Goal: Task Accomplishment & Management: Use online tool/utility

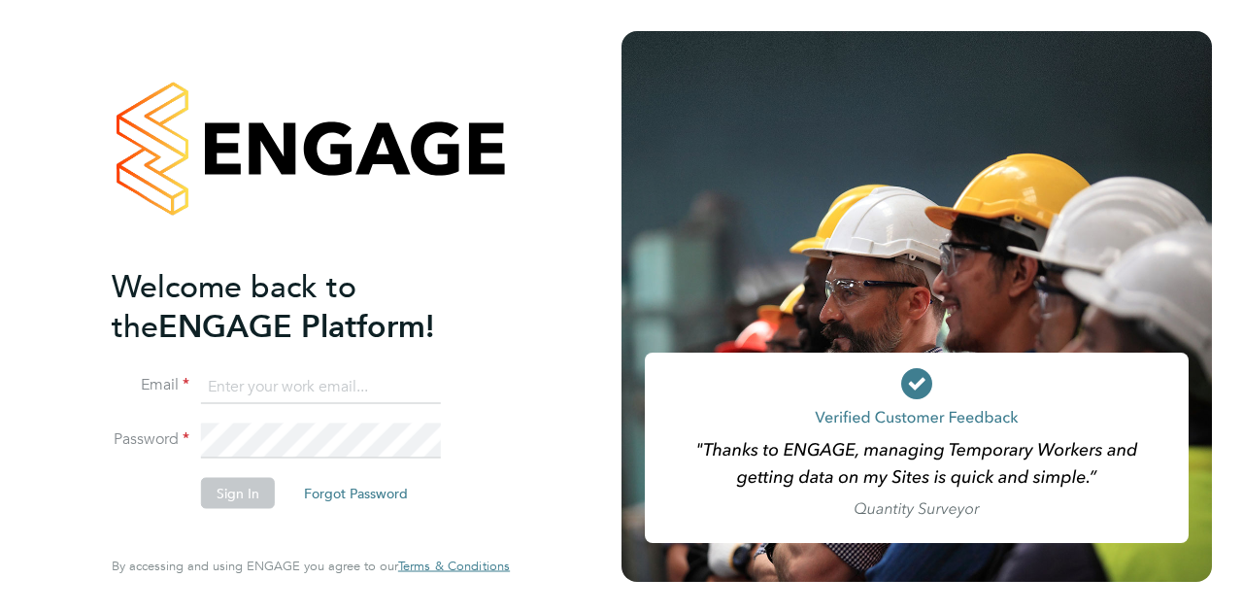
click at [284, 401] on input at bounding box center [321, 386] width 240 height 35
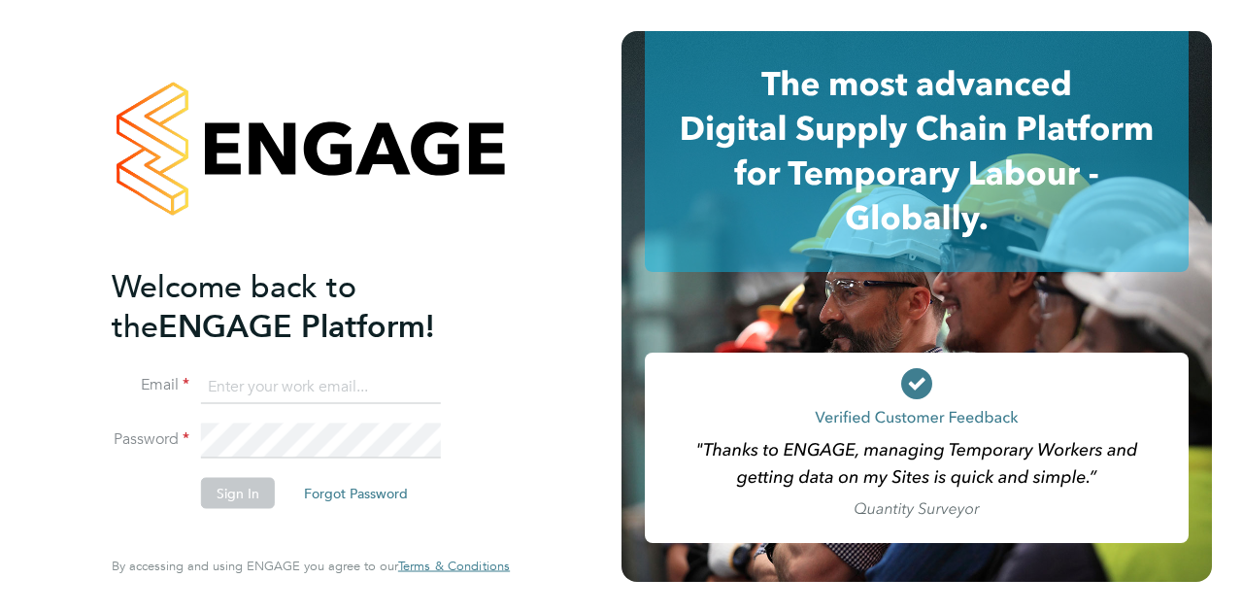
type input "paul.norbury@wates.co.uk"
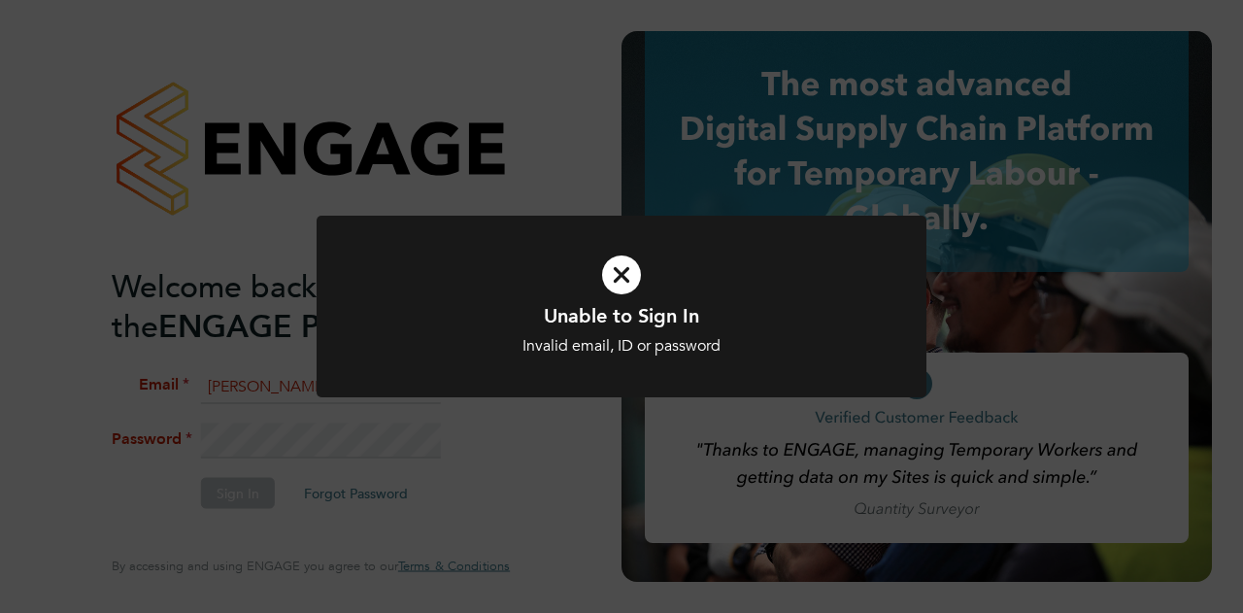
click at [561, 334] on div "Unable to Sign In Invalid email, ID or password Cancel Okay" at bounding box center [621, 329] width 505 height 53
click at [310, 450] on div "Unable to Sign In Invalid email, ID or password Cancel Okay" at bounding box center [621, 306] width 1243 height 613
click at [626, 290] on icon at bounding box center [621, 275] width 505 height 76
click at [622, 265] on icon at bounding box center [621, 275] width 505 height 76
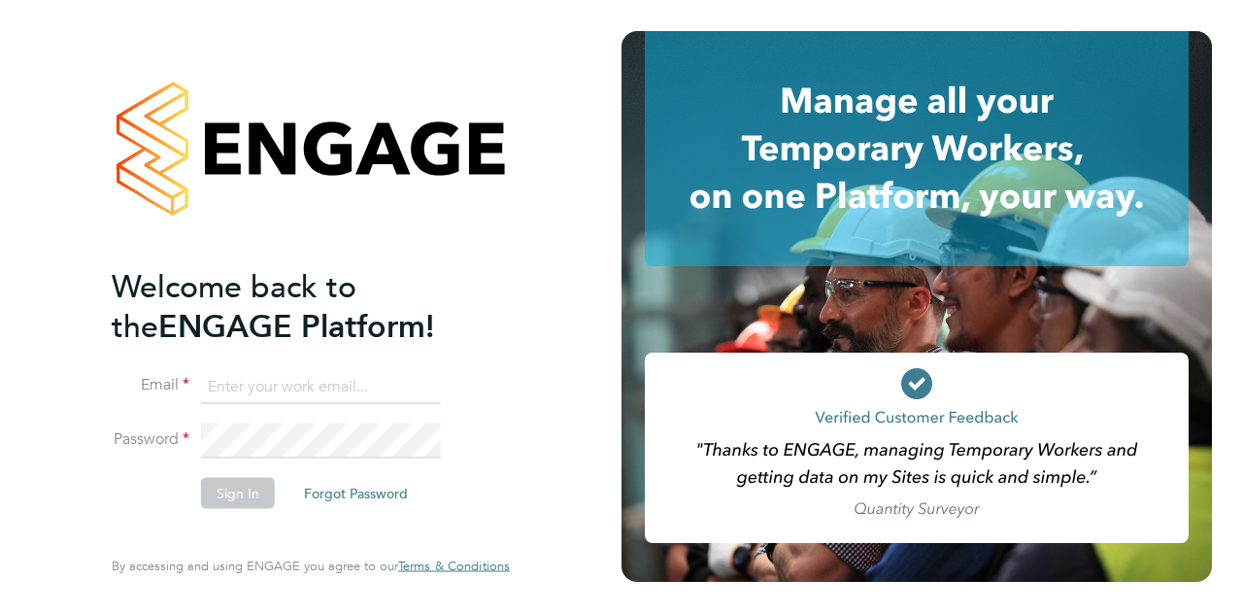
click at [278, 386] on input at bounding box center [321, 386] width 240 height 35
type input "paul.norbury@wates.co.uk"
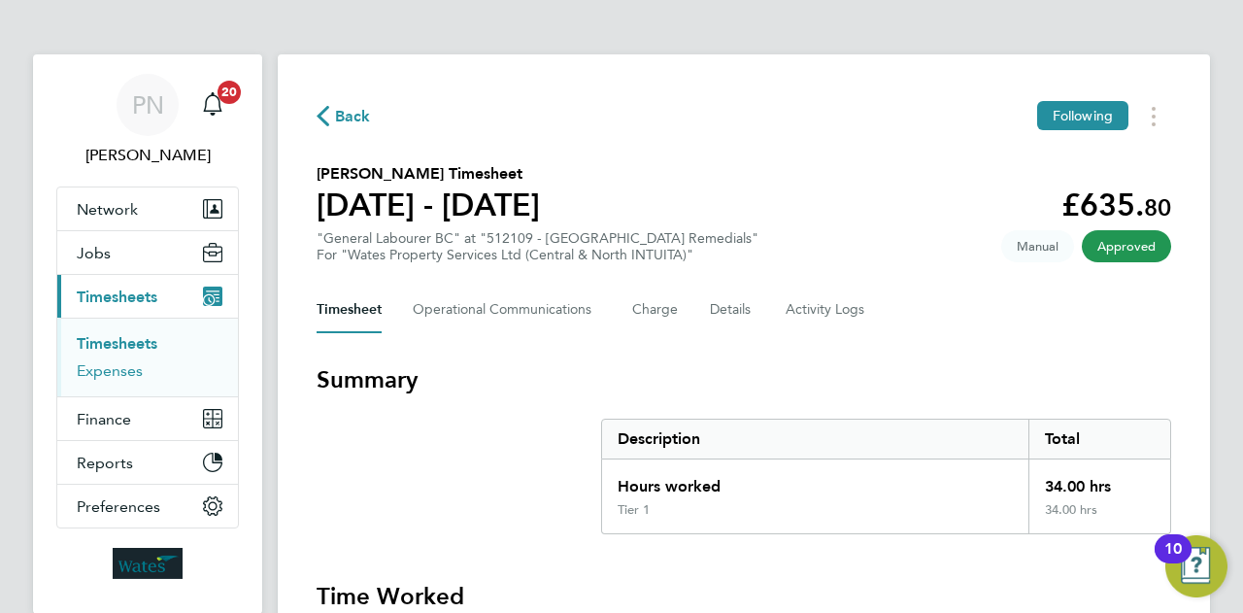
click at [82, 373] on link "Expenses" at bounding box center [110, 370] width 66 height 18
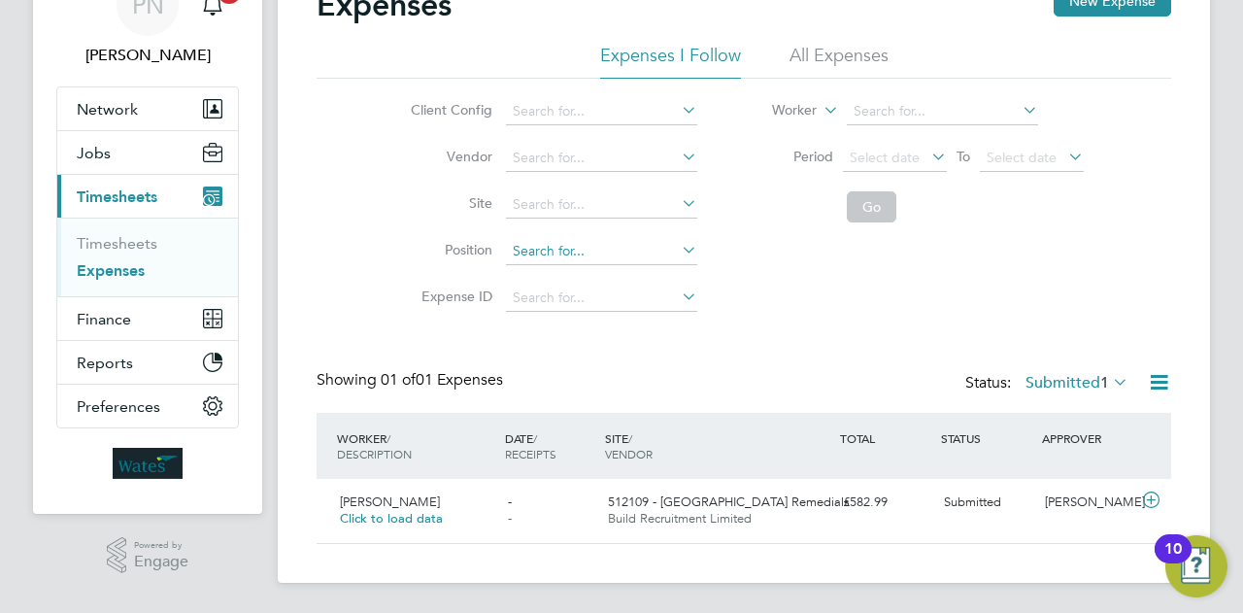
scroll to position [101, 0]
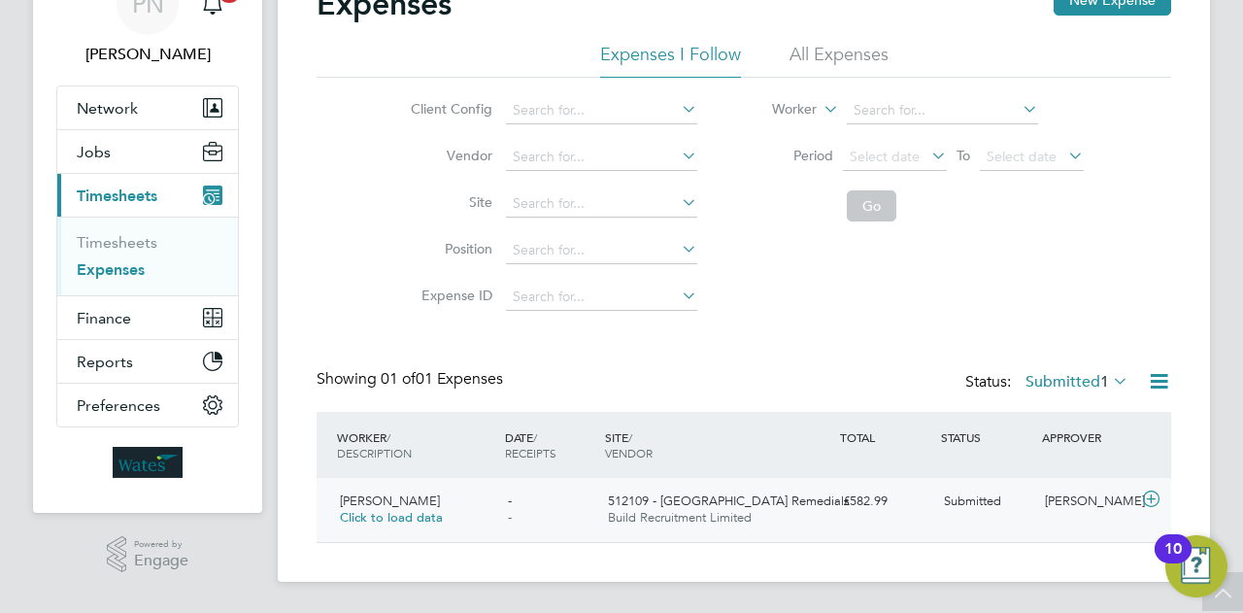
click at [676, 499] on span "512109 - [GEOGRAPHIC_DATA] Remedials" at bounding box center [729, 500] width 242 height 17
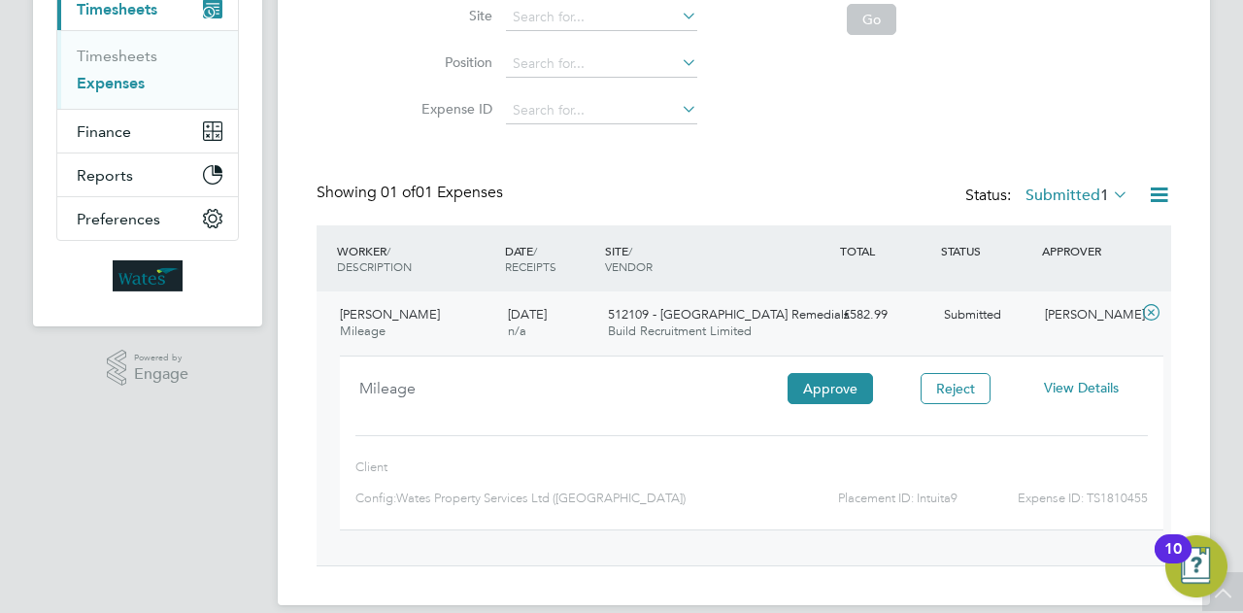
scroll to position [295, 0]
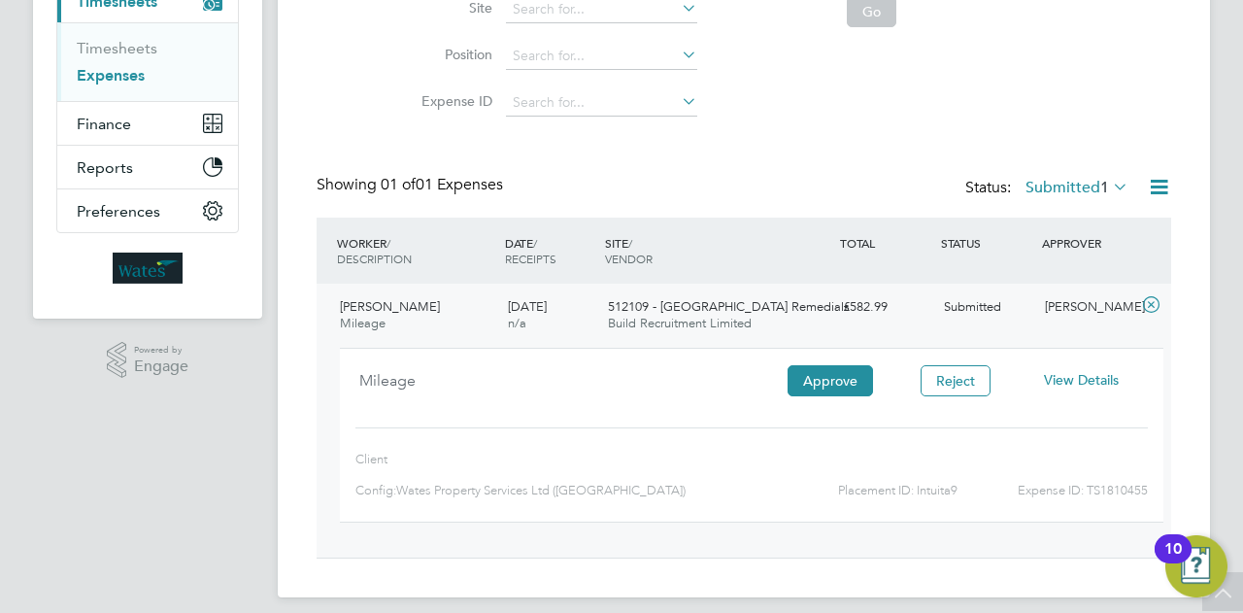
click at [1093, 377] on span "View Details" at bounding box center [1081, 379] width 75 height 17
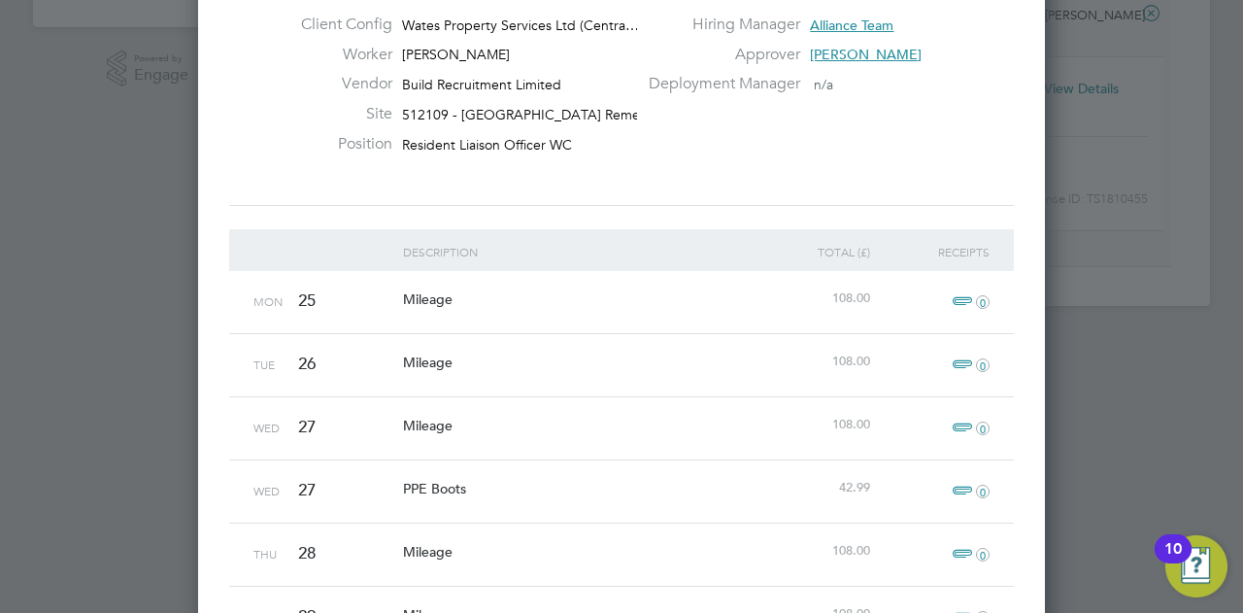
click at [448, 304] on span "Mileage" at bounding box center [428, 298] width 50 height 17
click at [423, 294] on span "Mileage" at bounding box center [428, 298] width 50 height 17
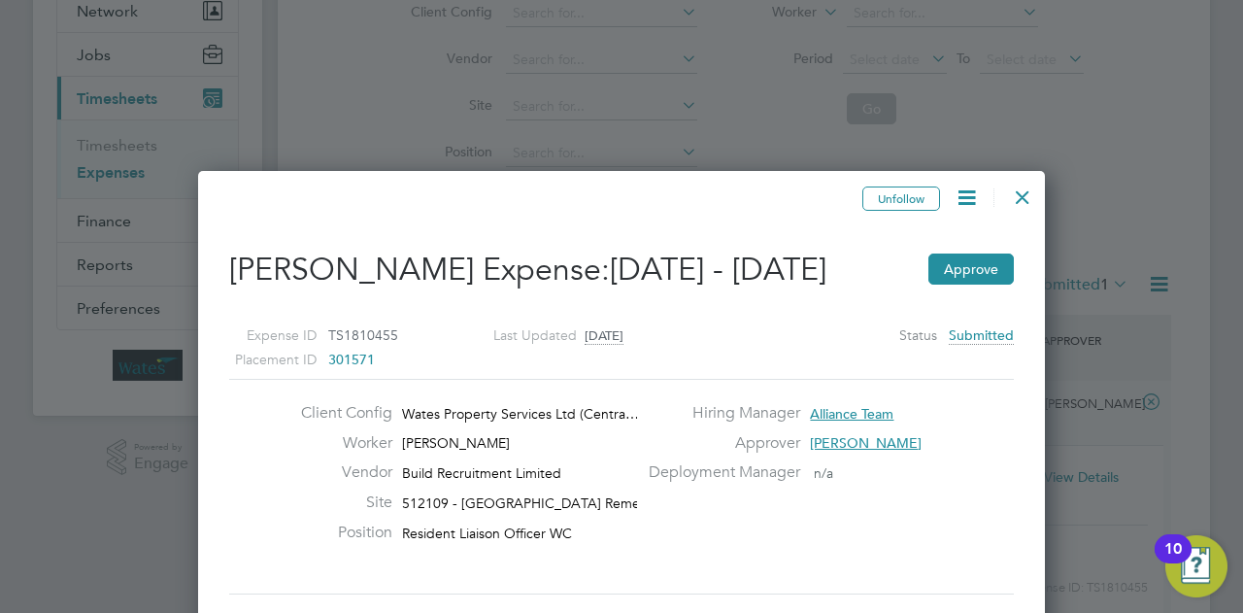
click at [1029, 193] on div at bounding box center [1022, 192] width 35 height 35
